Goal: Task Accomplishment & Management: Manage account settings

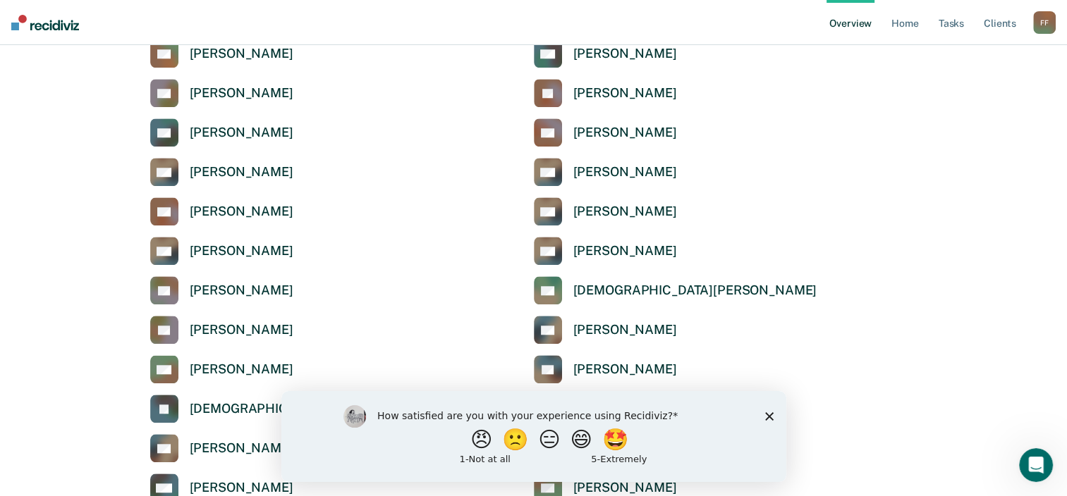
scroll to position [1339, 0]
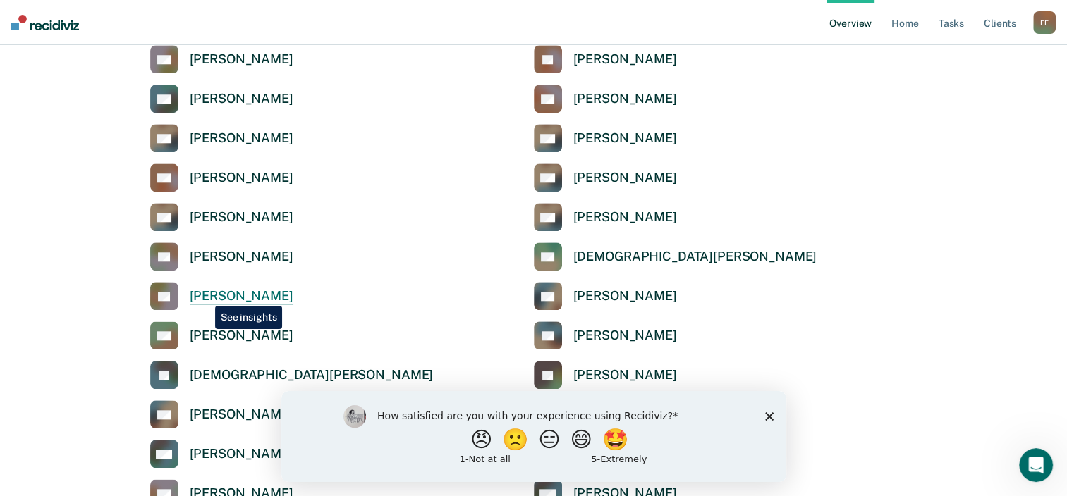
click at [204, 295] on div "[PERSON_NAME]" at bounding box center [242, 296] width 104 height 16
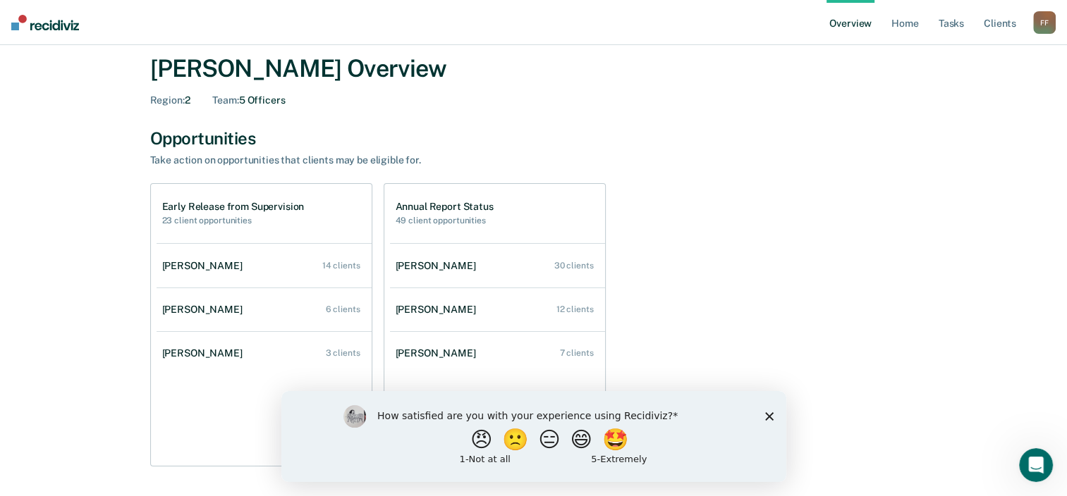
scroll to position [46, 0]
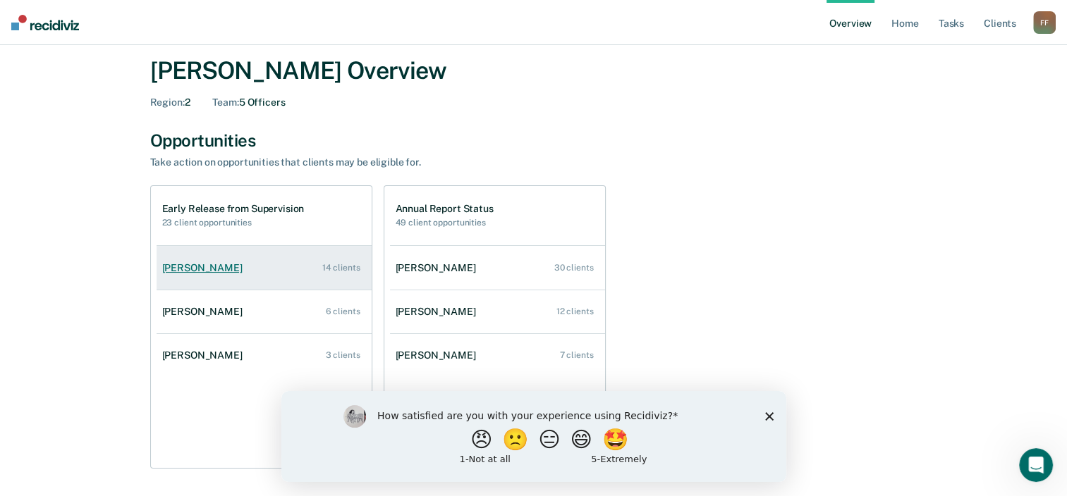
click at [335, 265] on div "14 clients" at bounding box center [341, 268] width 38 height 10
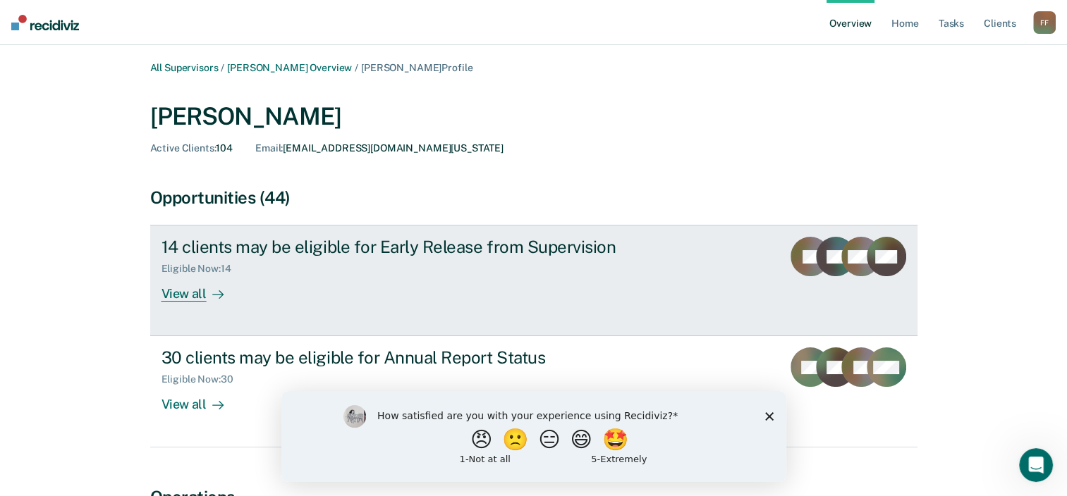
scroll to position [70, 0]
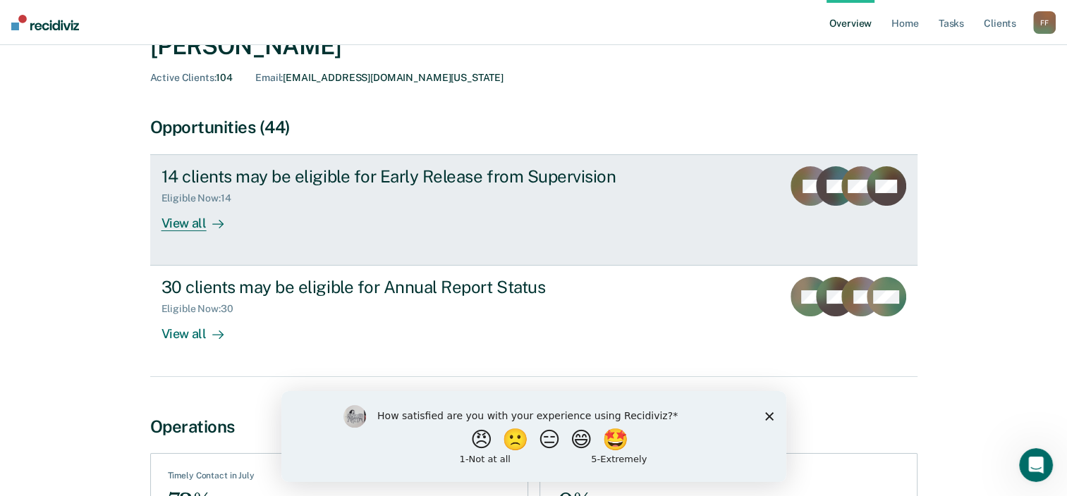
click at [195, 223] on div "View all" at bounding box center [200, 217] width 79 height 27
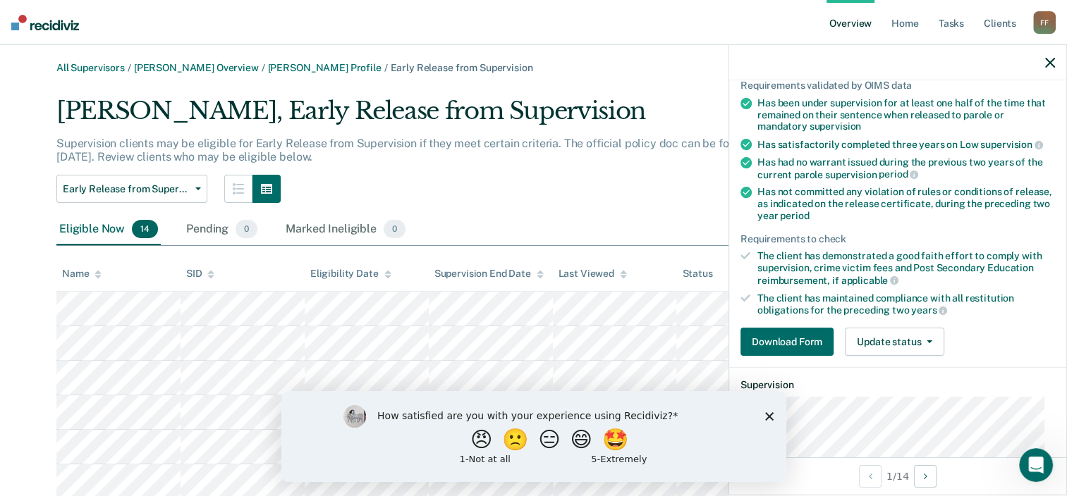
scroll to position [141, 0]
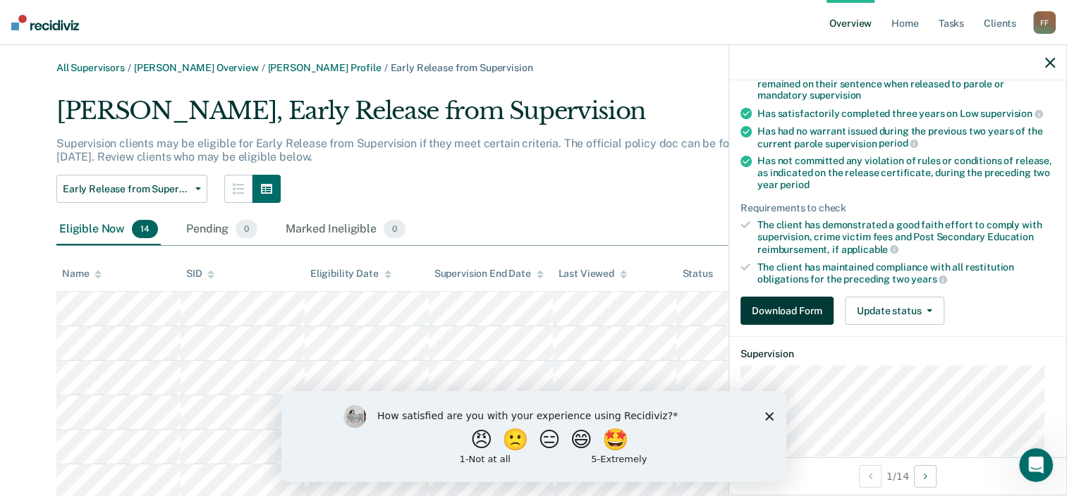
click at [792, 307] on button "Download Form" at bounding box center [786, 311] width 93 height 28
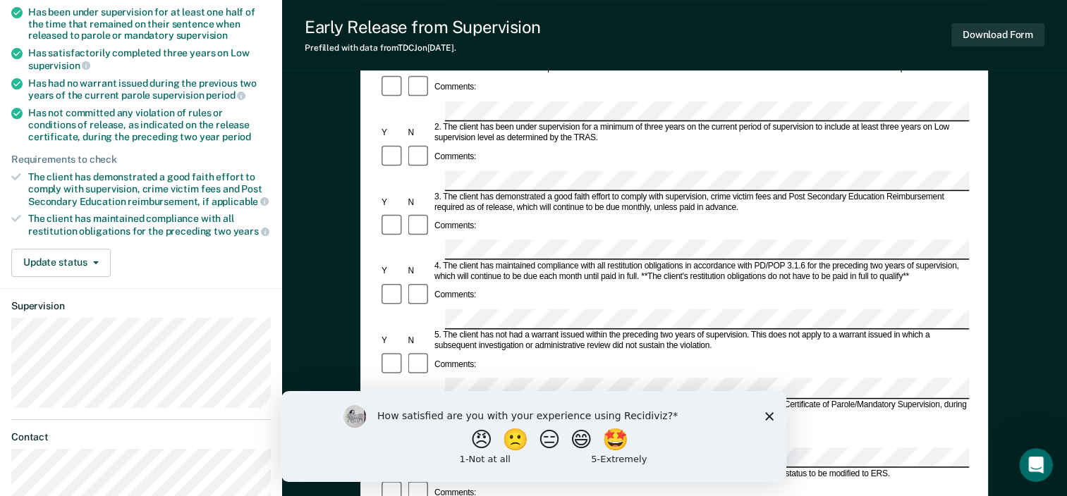
scroll to position [125, 0]
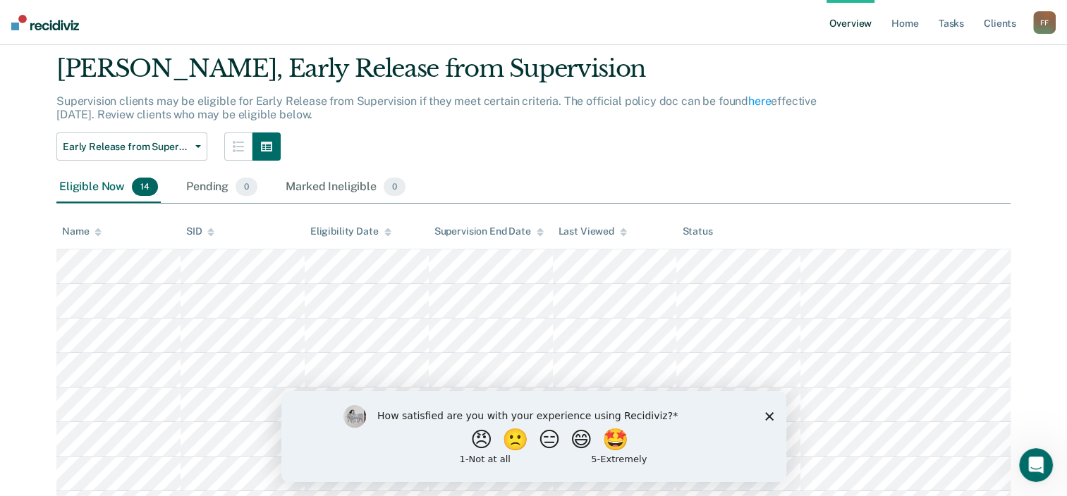
scroll to position [42, 0]
click at [905, 22] on link "Home" at bounding box center [904, 22] width 32 height 45
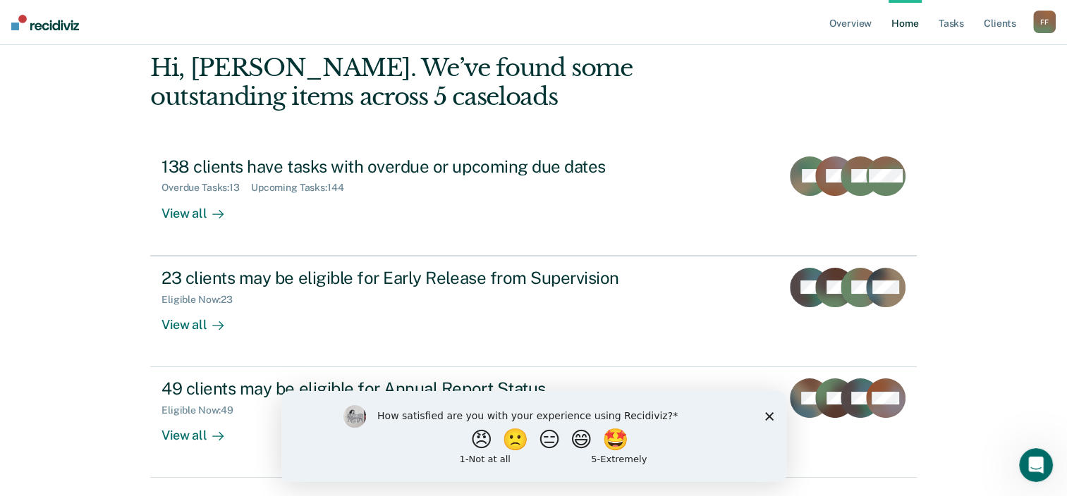
scroll to position [32, 0]
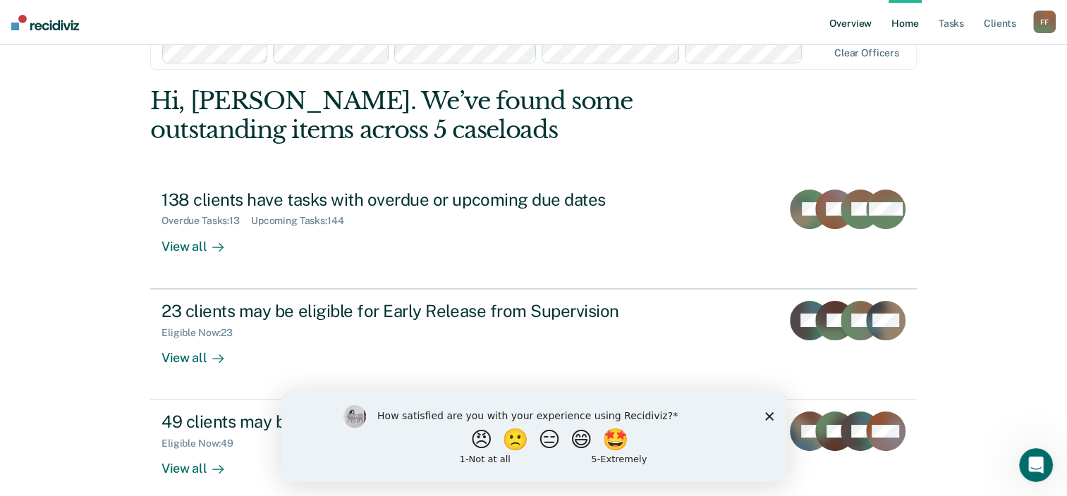
click at [854, 23] on link "Overview" at bounding box center [850, 22] width 48 height 45
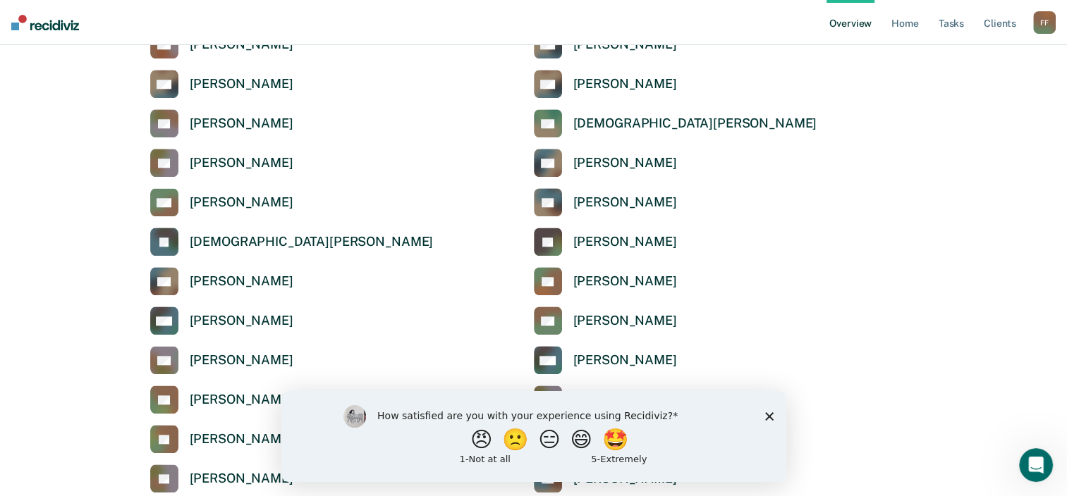
scroll to position [1480, 0]
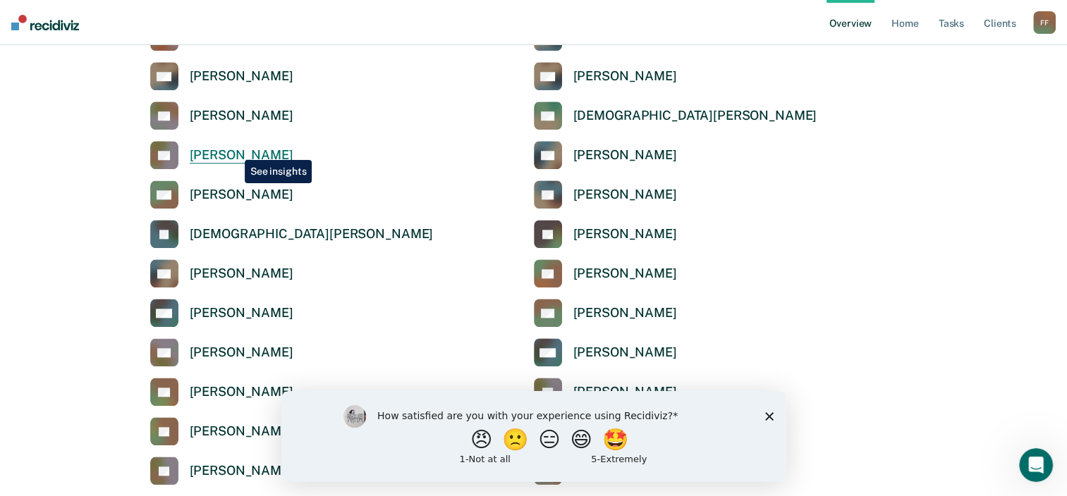
click at [234, 149] on div "[PERSON_NAME]" at bounding box center [242, 155] width 104 height 16
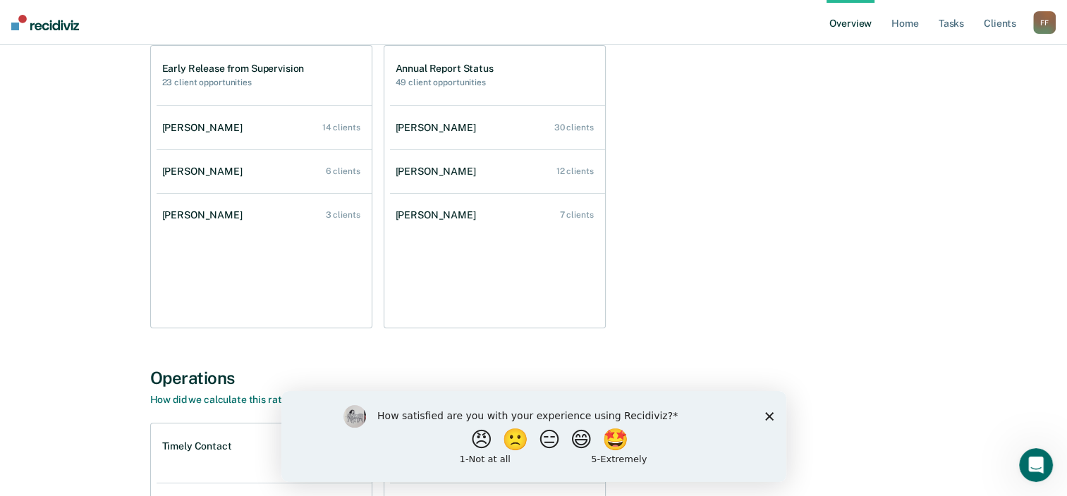
scroll to position [211, 0]
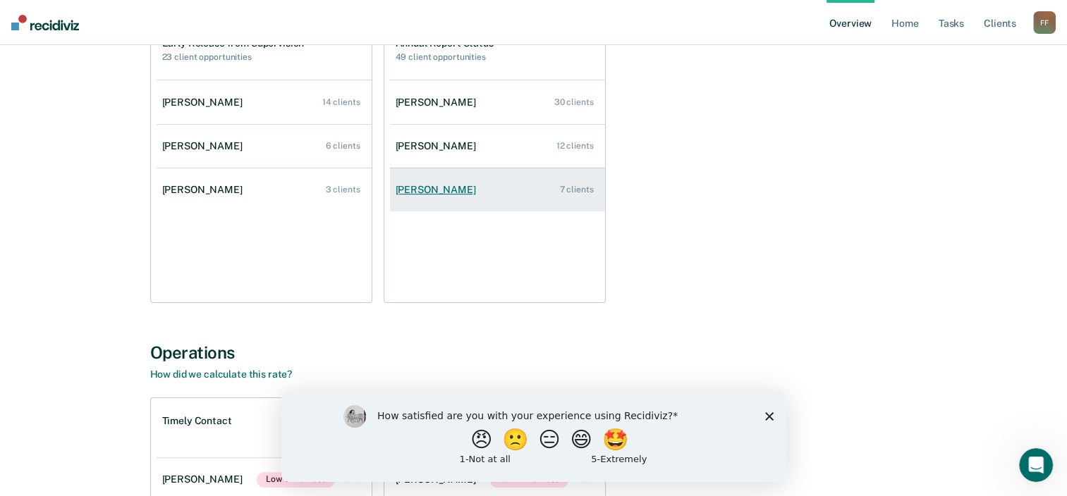
click at [426, 192] on div "[PERSON_NAME]" at bounding box center [438, 190] width 86 height 12
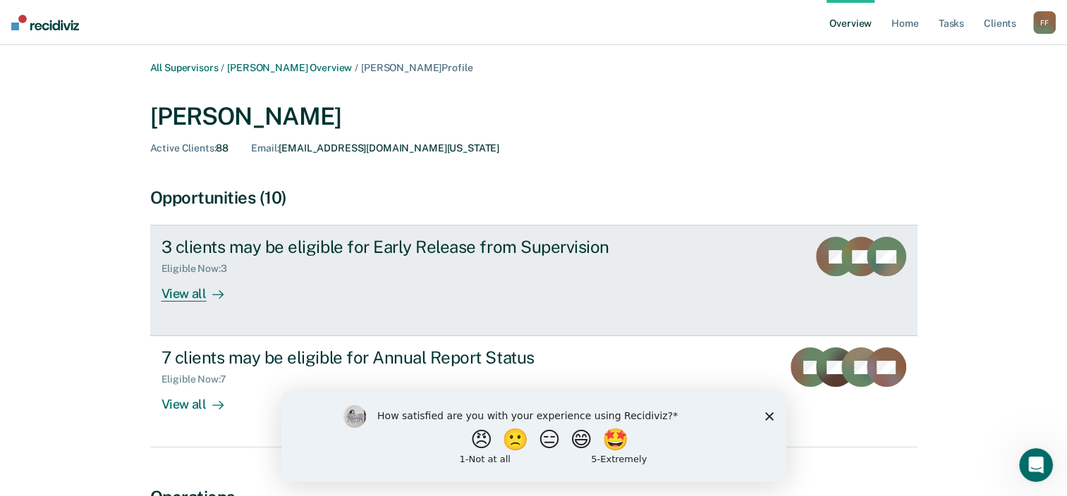
click at [276, 241] on div "3 clients may be eligible for Early Release from Supervision" at bounding box center [408, 247] width 495 height 20
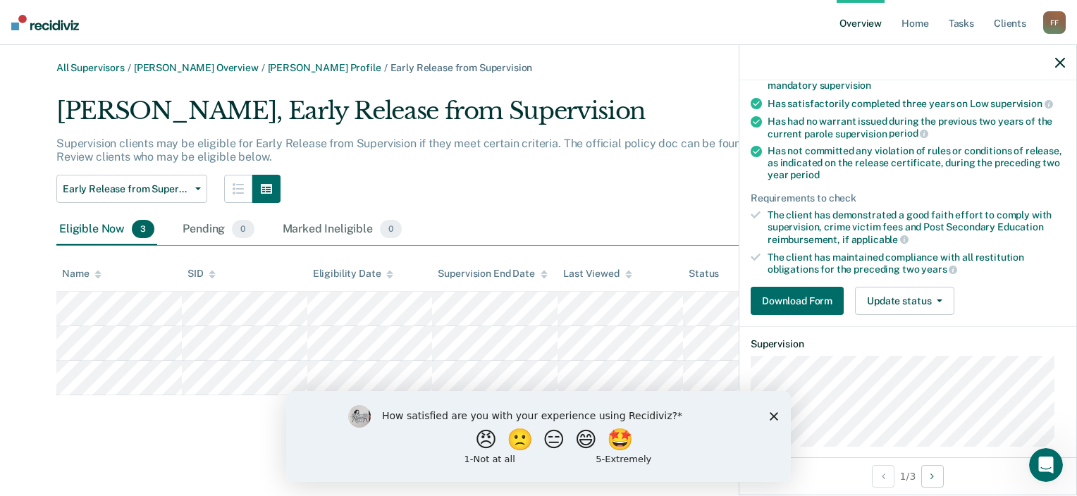
scroll to position [262, 0]
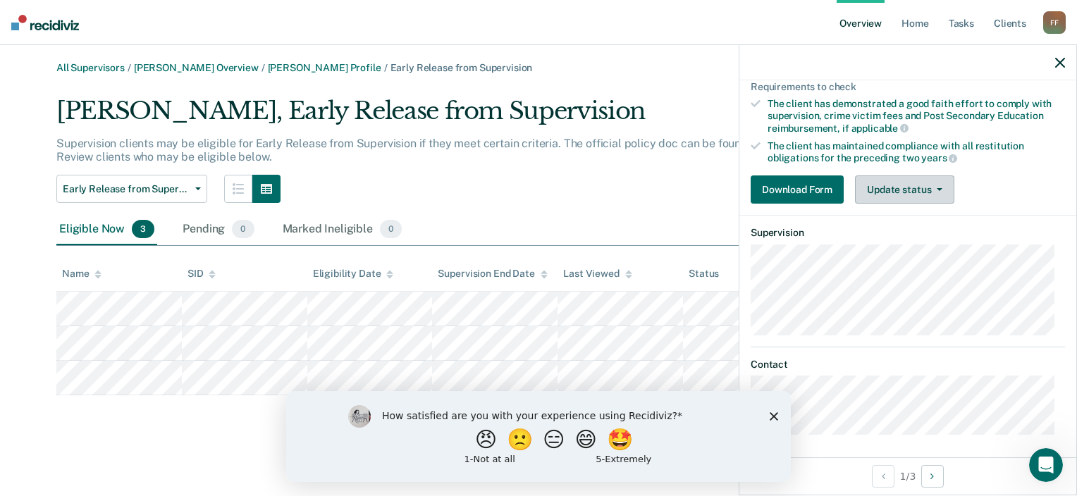
click at [898, 184] on button "Update status" at bounding box center [904, 190] width 99 height 28
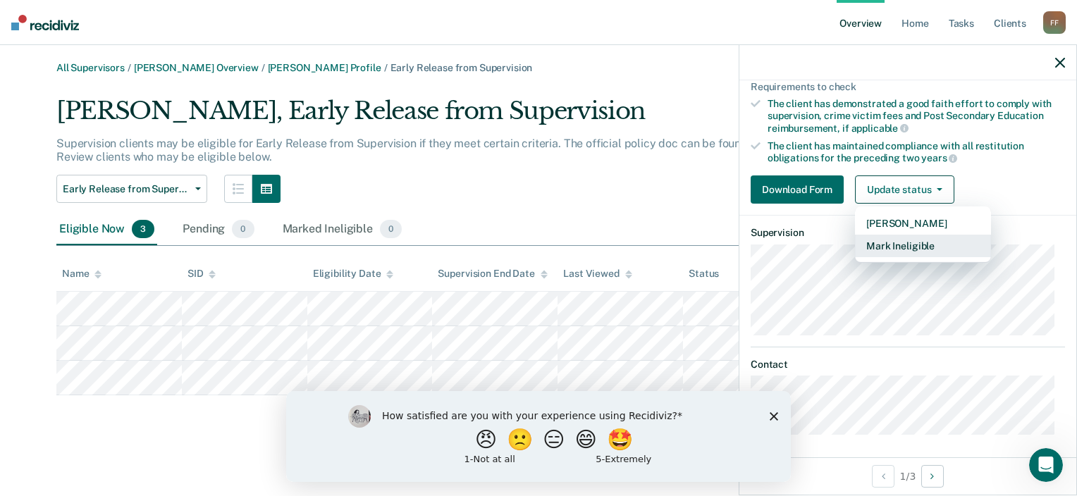
click at [911, 239] on button "Mark Ineligible" at bounding box center [923, 246] width 136 height 23
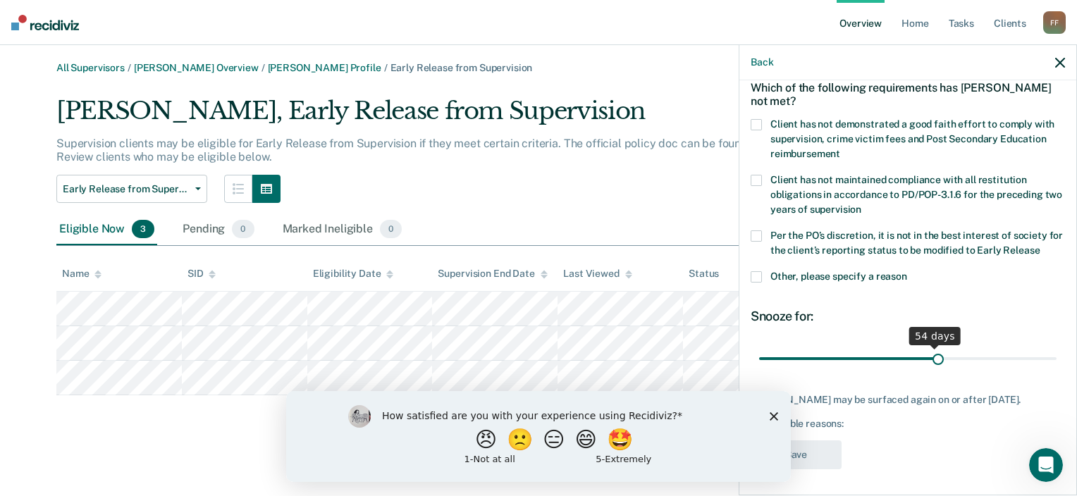
scroll to position [80, 0]
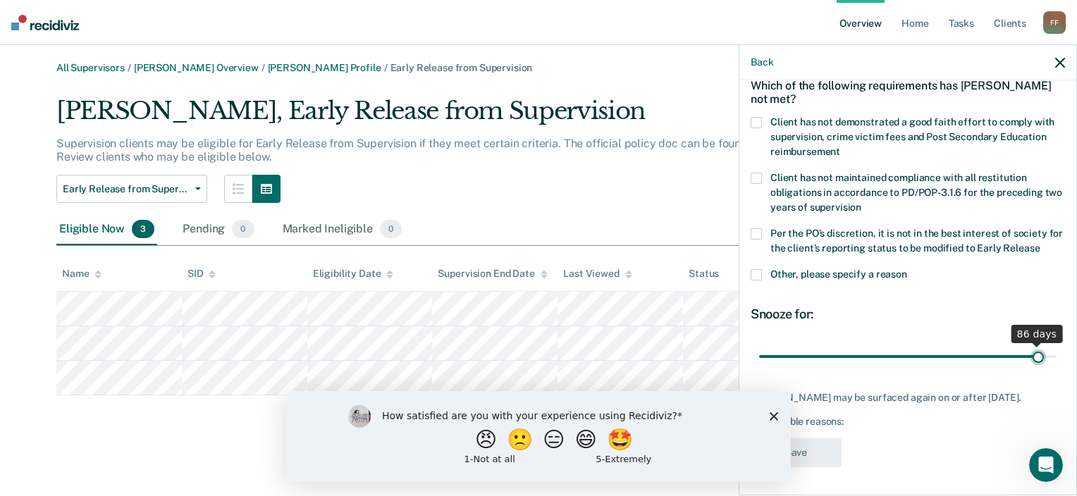
drag, startPoint x: 852, startPoint y: 343, endPoint x: 1024, endPoint y: 330, distance: 173.2
click at [1028, 345] on input "range" at bounding box center [907, 357] width 297 height 25
drag, startPoint x: 1027, startPoint y: 347, endPoint x: 1012, endPoint y: 345, distance: 15.0
type input "81"
click at [1012, 345] on input "range" at bounding box center [907, 357] width 297 height 25
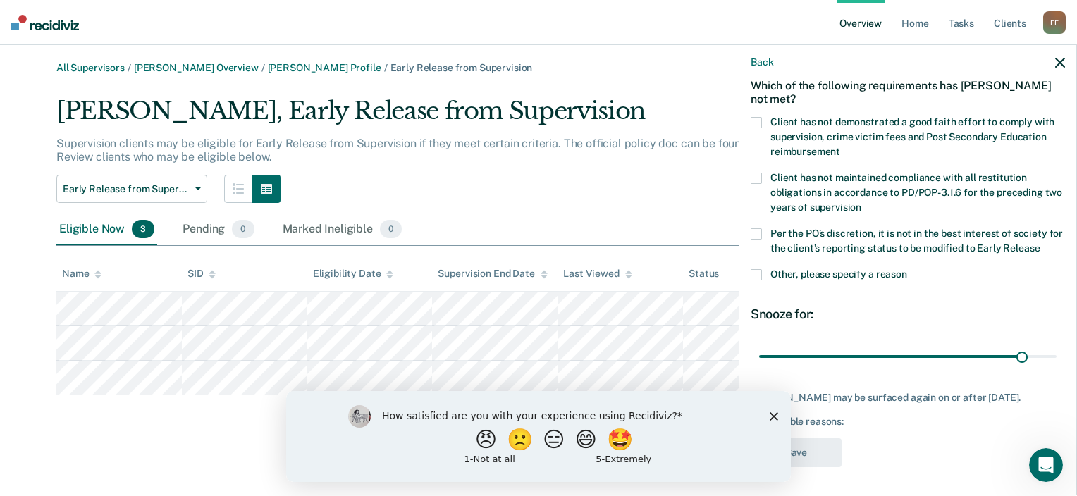
click at [771, 417] on icon "Close survey" at bounding box center [774, 416] width 8 height 8
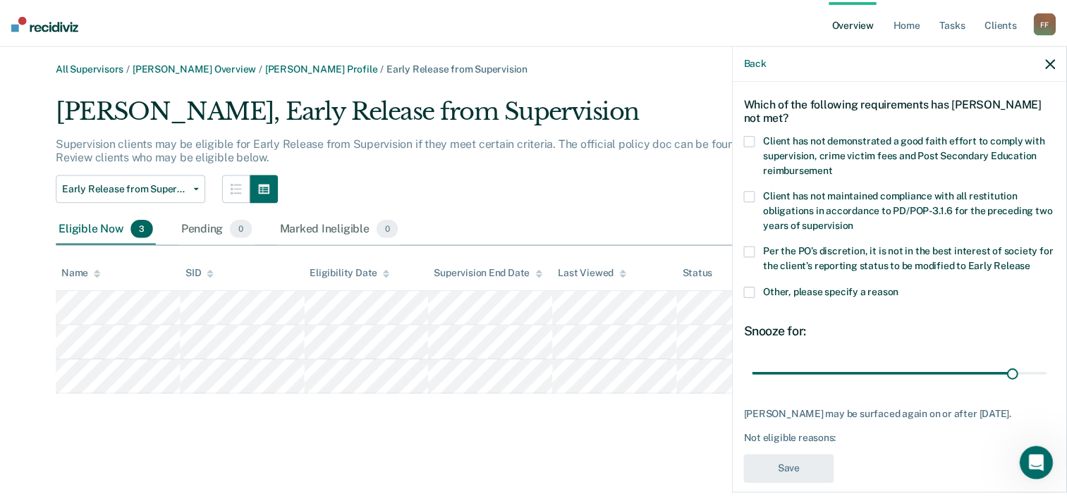
scroll to position [0, 0]
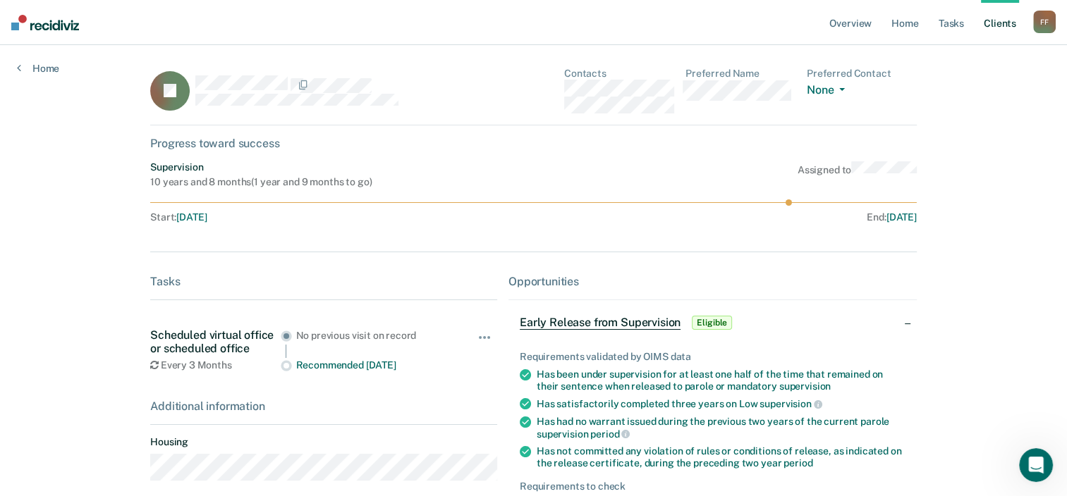
click at [998, 23] on link "Client s" at bounding box center [1000, 22] width 38 height 45
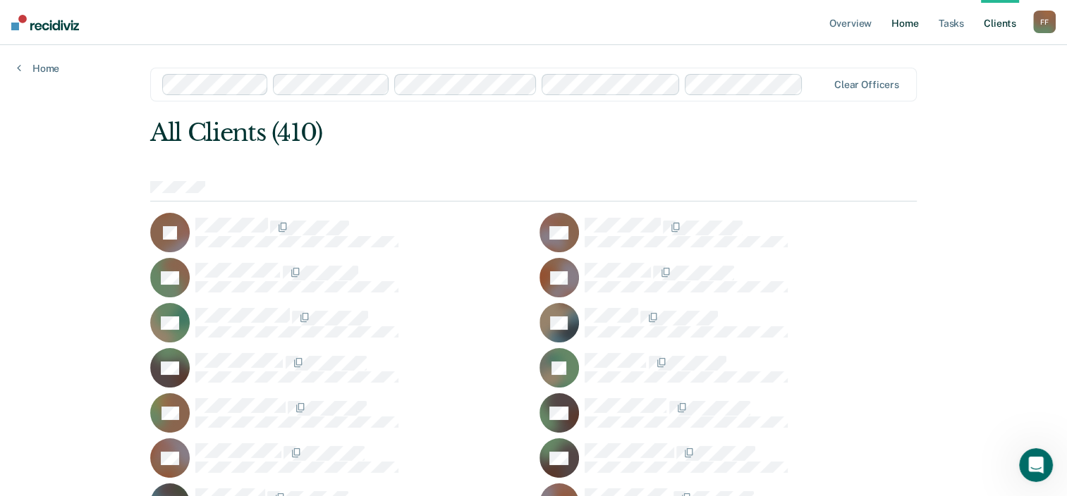
click at [897, 20] on link "Home" at bounding box center [904, 22] width 32 height 45
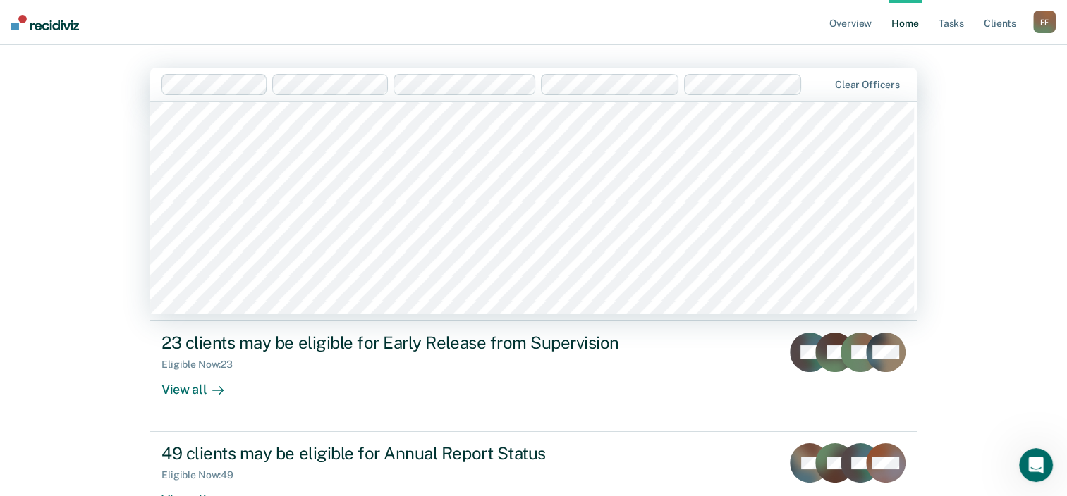
scroll to position [1974, 0]
click at [1008, 195] on div "Overview Home Tasks Client s [PERSON_NAME] F F Profile How it works Log Out 113…" at bounding box center [533, 299] width 1067 height 599
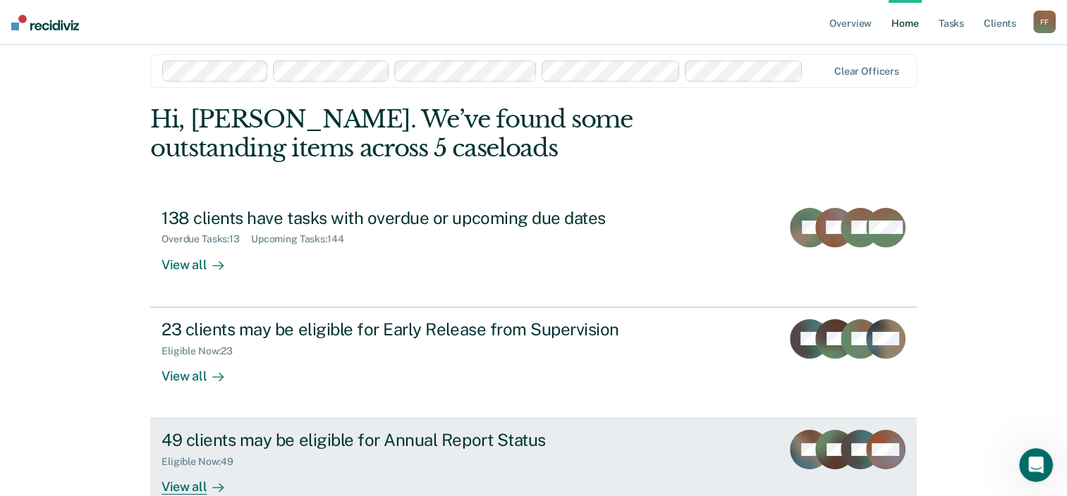
scroll to position [0, 0]
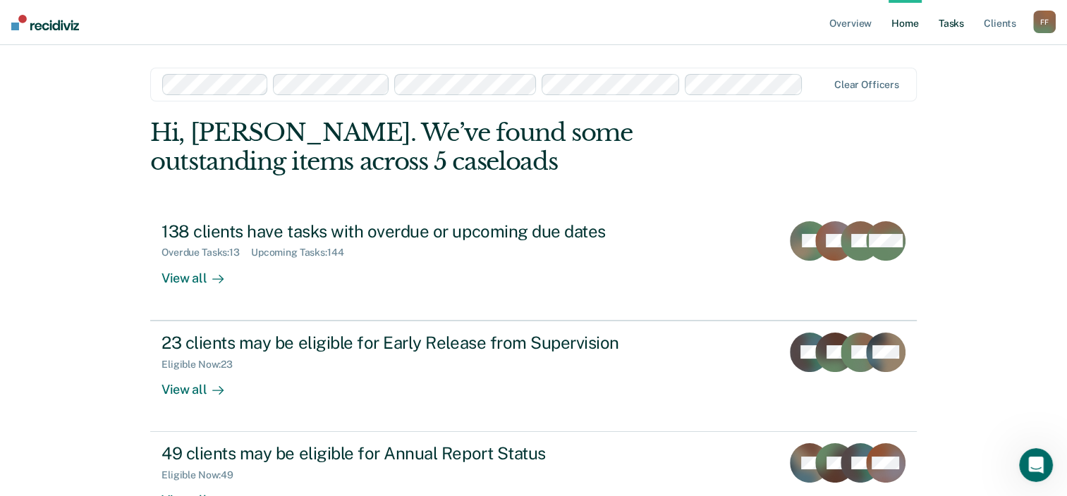
click at [950, 23] on link "Tasks" at bounding box center [950, 22] width 31 height 45
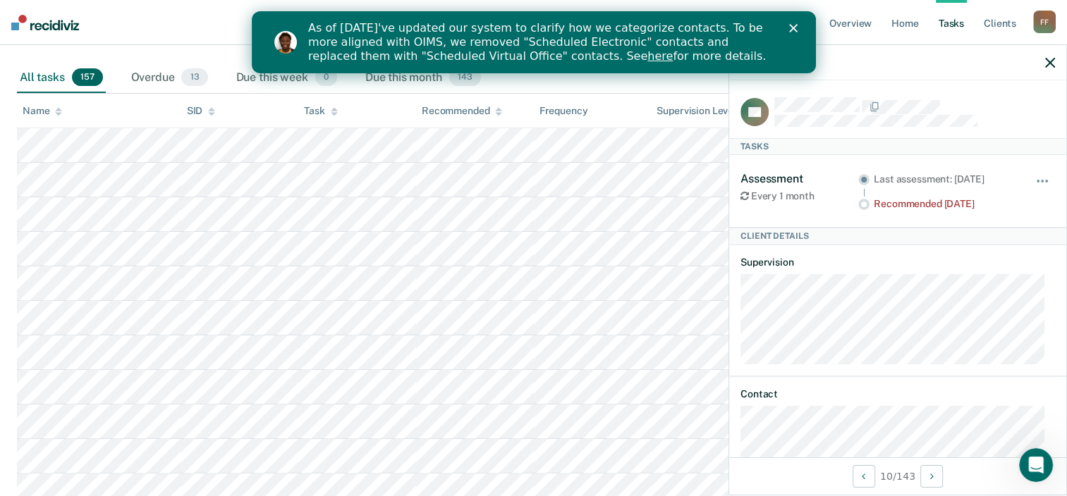
scroll to position [211, 0]
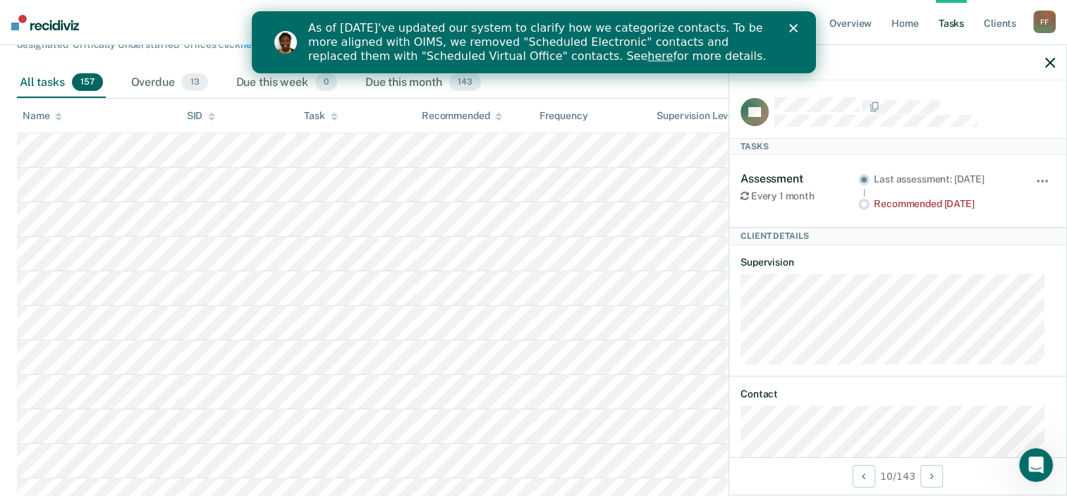
click at [1047, 62] on icon "button" at bounding box center [1050, 63] width 10 height 10
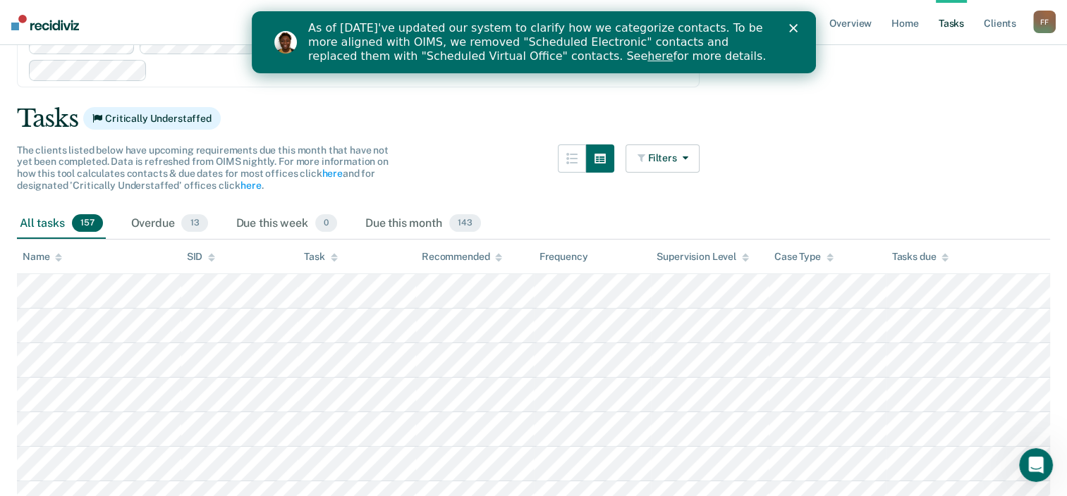
scroll to position [141, 0]
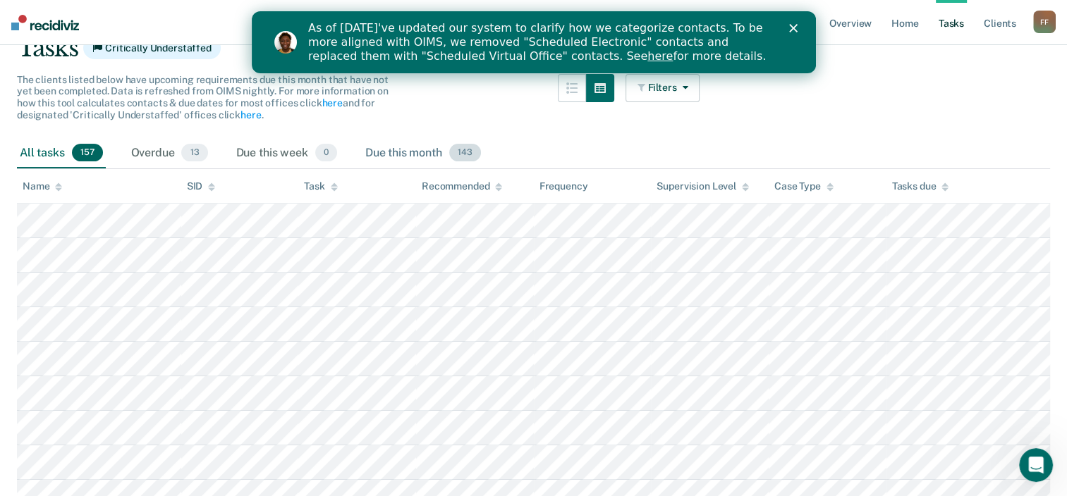
click at [399, 147] on div "Due this month 143" at bounding box center [422, 153] width 121 height 31
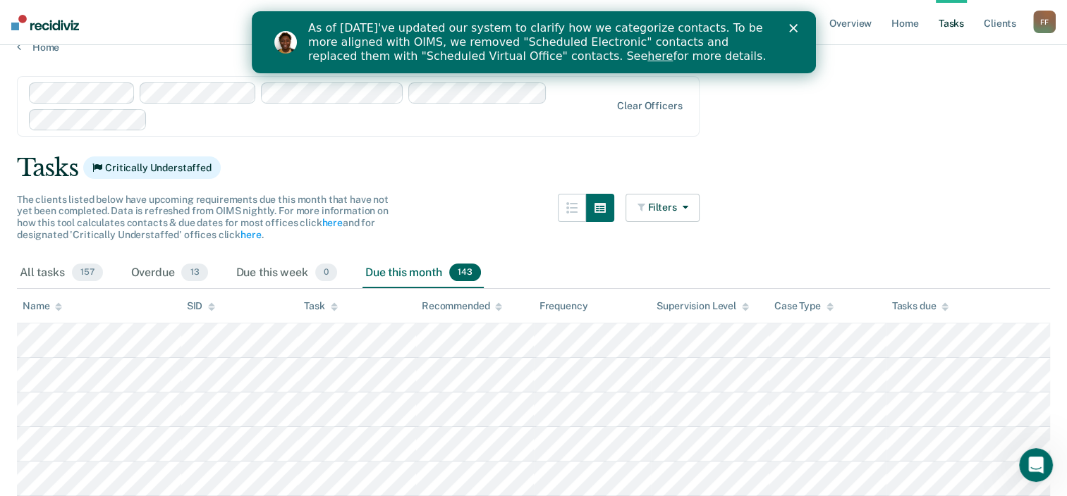
scroll to position [0, 0]
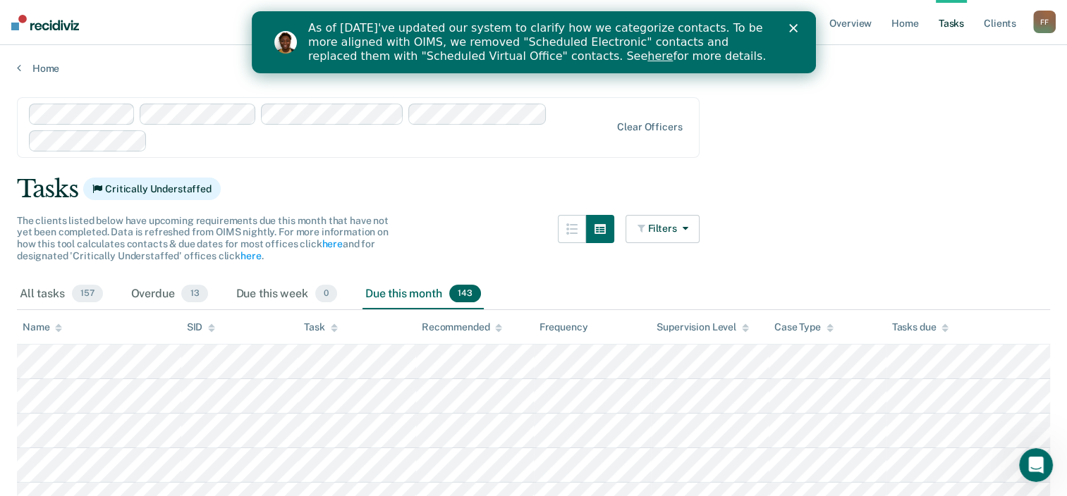
click at [795, 25] on polygon "Close" at bounding box center [792, 28] width 8 height 8
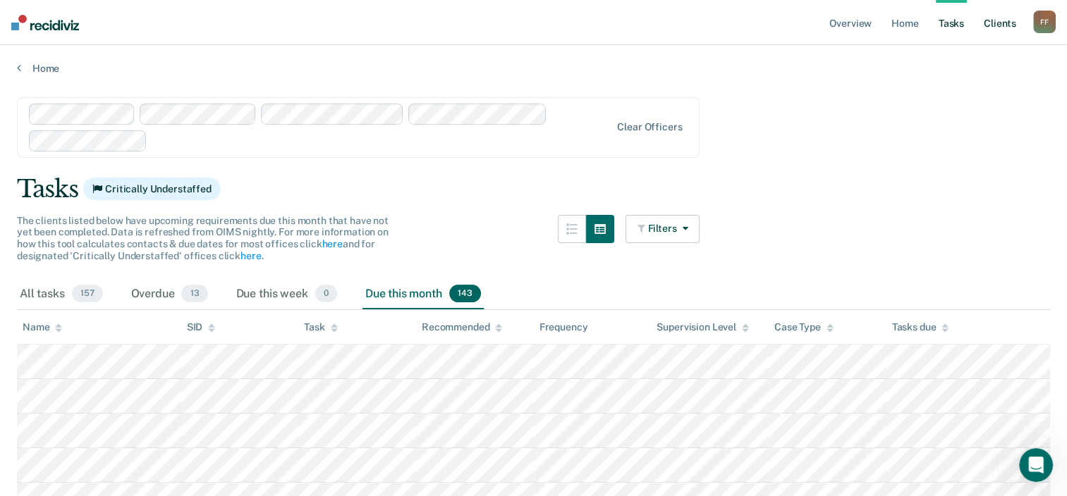
click at [998, 23] on link "Client s" at bounding box center [1000, 22] width 38 height 45
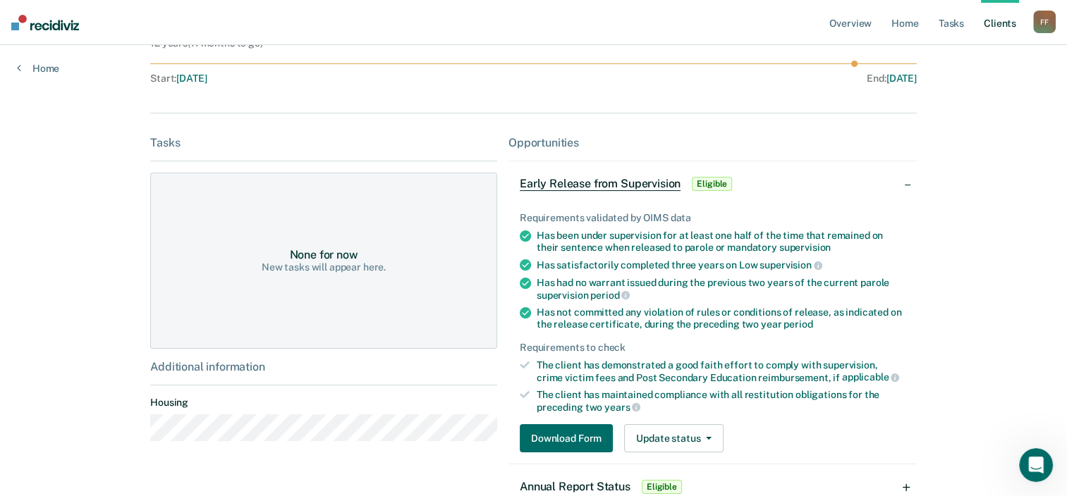
scroll to position [141, 0]
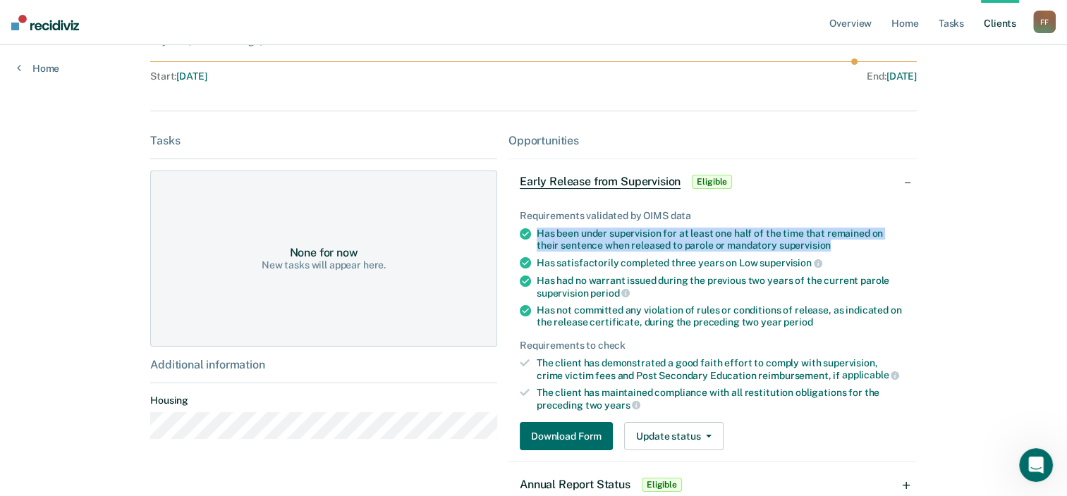
drag, startPoint x: 532, startPoint y: 233, endPoint x: 805, endPoint y: 245, distance: 273.1
click at [805, 245] on div "Has been under supervision for at least one half of the time that remained on t…" at bounding box center [720, 240] width 369 height 24
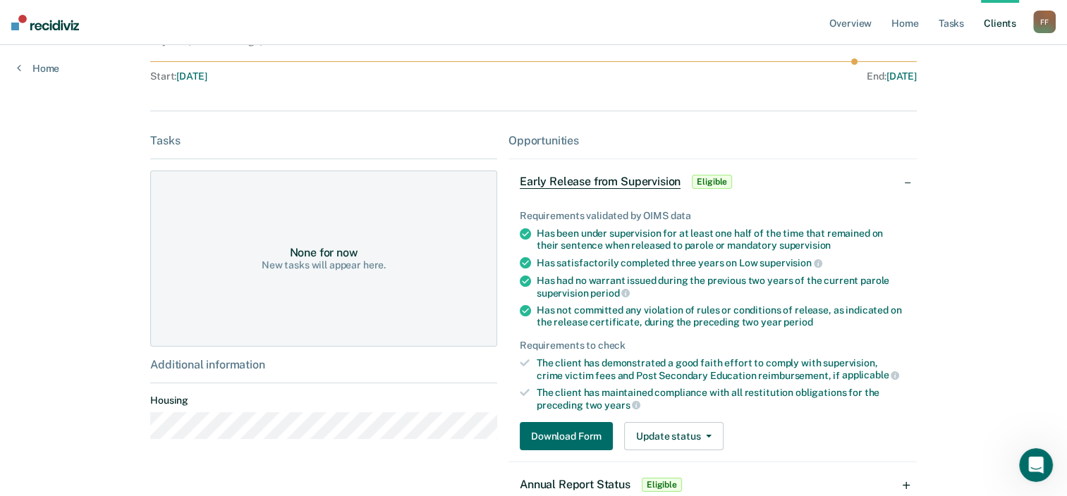
click at [953, 353] on div "Overview Home Tasks Client s [PERSON_NAME] F F Profile How it works Log Out Hom…" at bounding box center [533, 220] width 1067 height 723
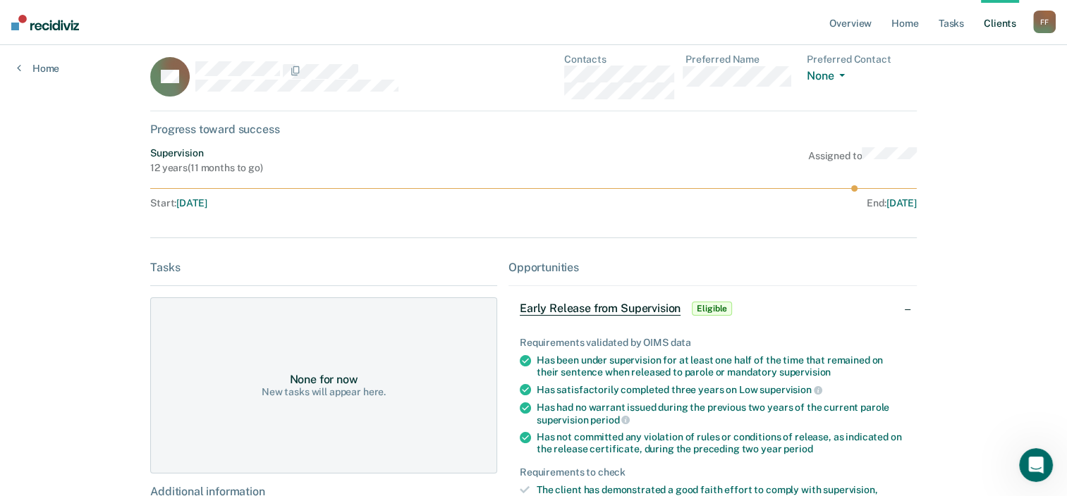
scroll to position [0, 0]
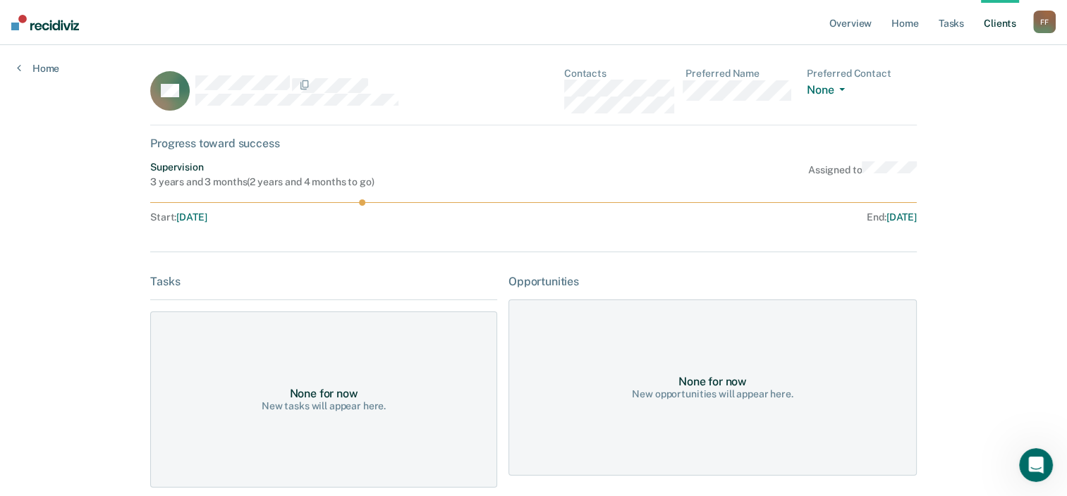
click at [1043, 20] on div "F F" at bounding box center [1044, 22] width 23 height 23
click at [945, 90] on link "Log Out" at bounding box center [987, 93] width 113 height 12
